Goal: Ask a question

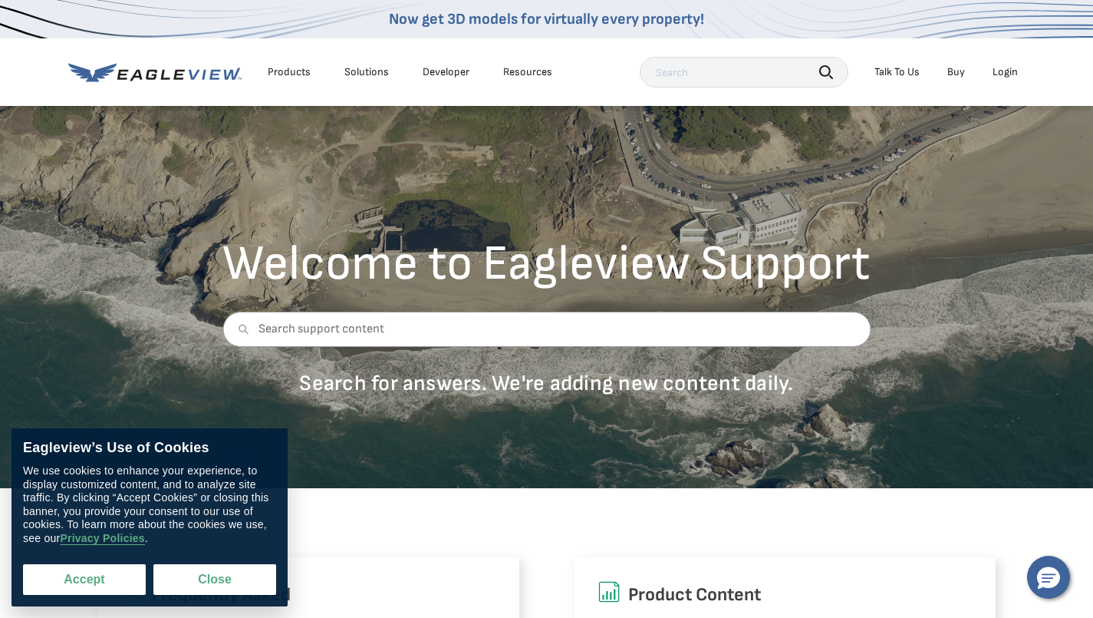
click at [77, 584] on button "Accept" at bounding box center [84, 579] width 123 height 31
checkbox input "true"
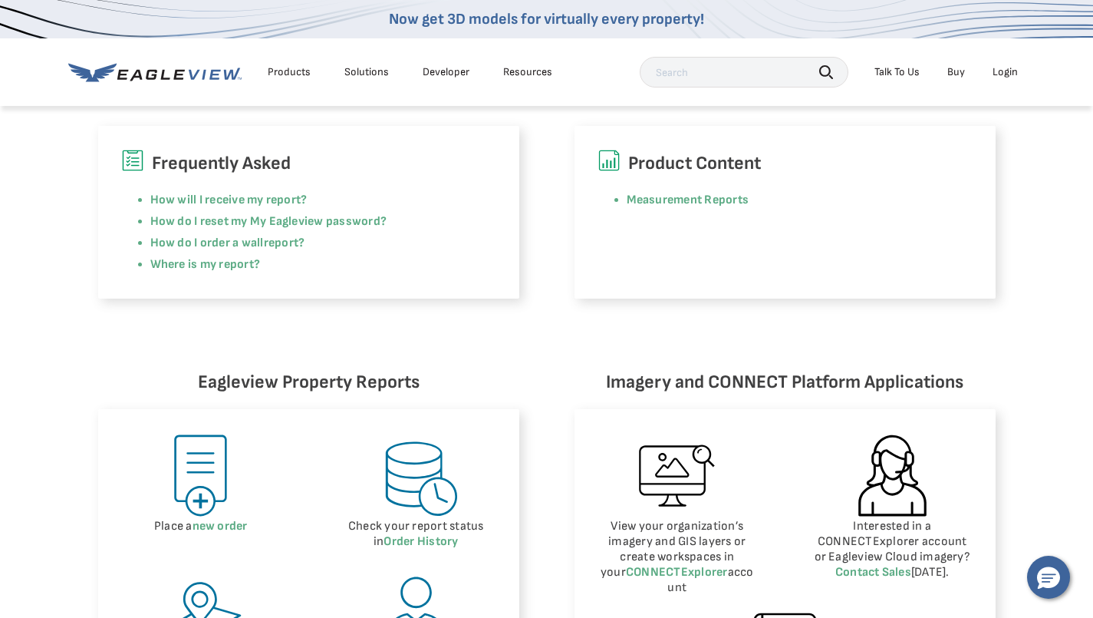
scroll to position [563, 0]
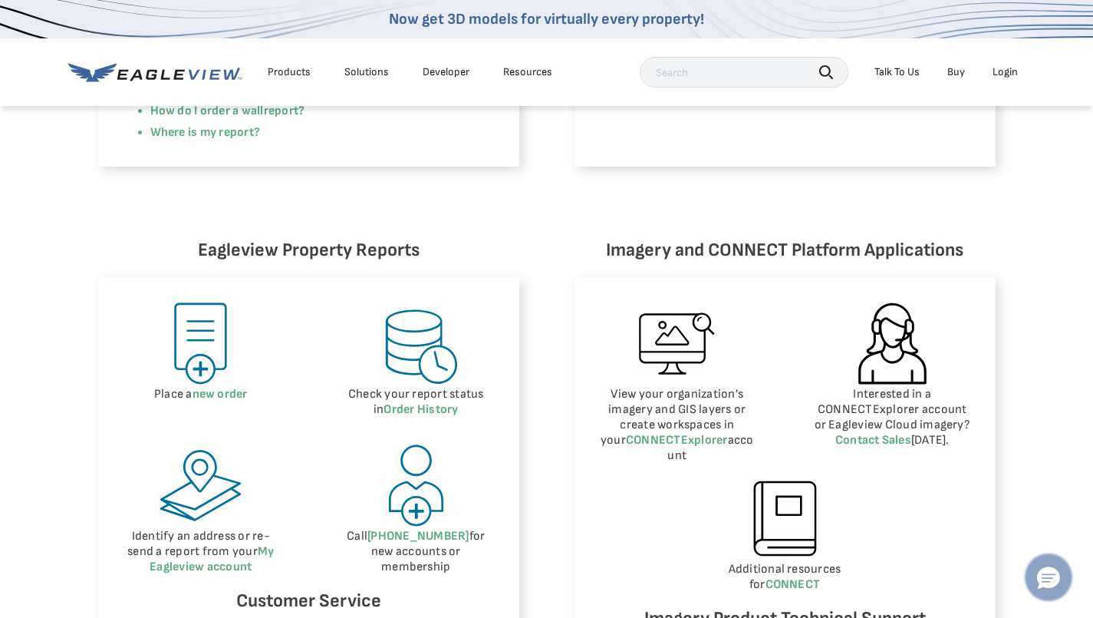
click at [1051, 574] on icon "Hello, have a question? Let’s chat." at bounding box center [1048, 578] width 23 height 23
